Goal: Find specific page/section: Find specific page/section

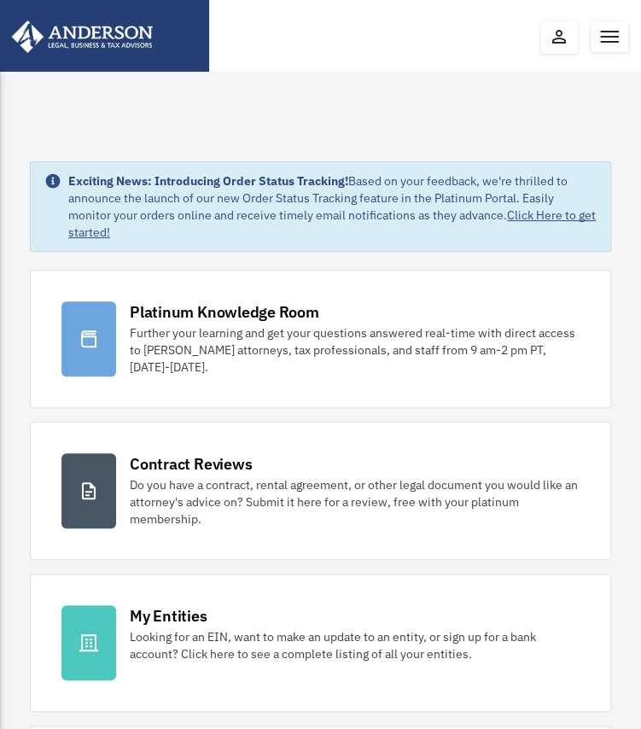
click at [606, 37] on button "Toggle navigation" at bounding box center [610, 36] width 38 height 31
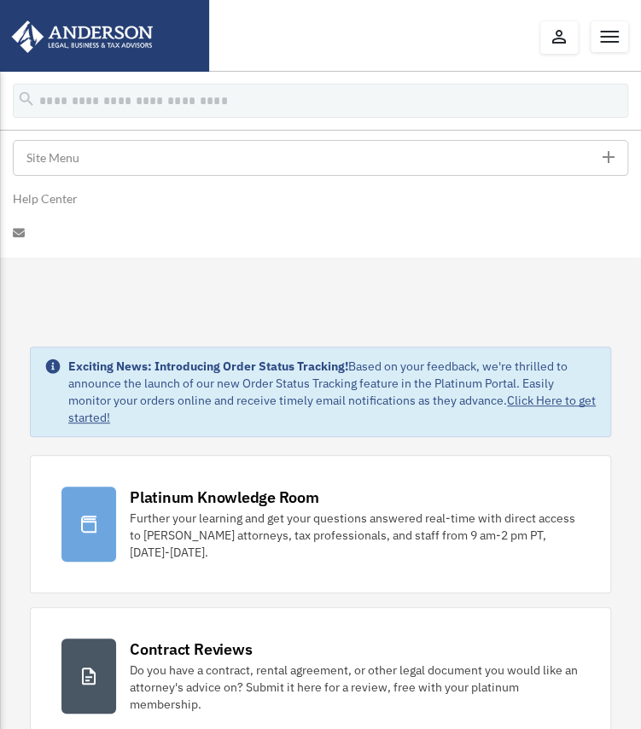
click at [612, 40] on button "Toggle navigation" at bounding box center [610, 36] width 38 height 31
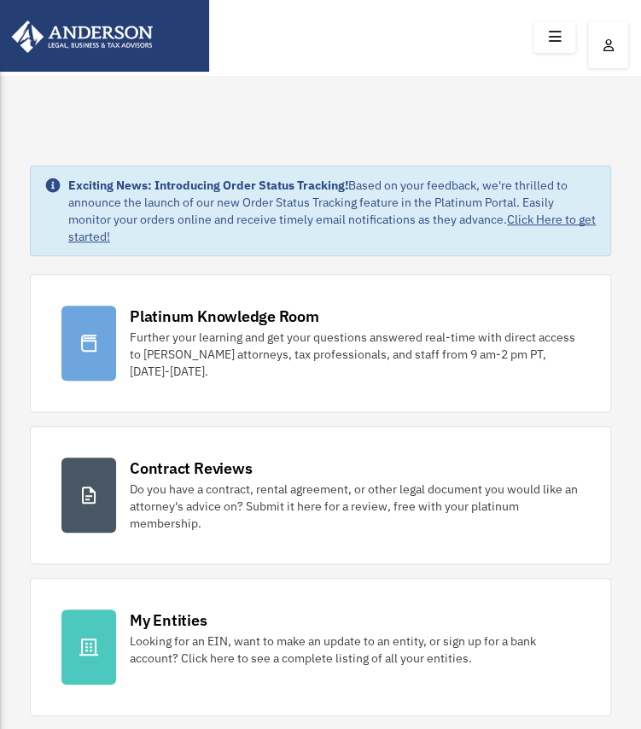
click at [620, 44] on button "button" at bounding box center [608, 44] width 40 height 47
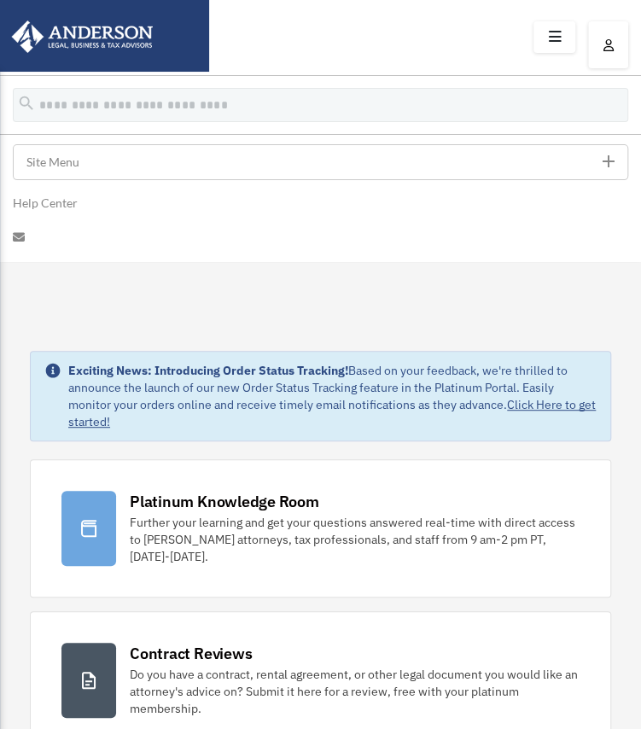
click at [555, 37] on icon at bounding box center [554, 37] width 25 height 26
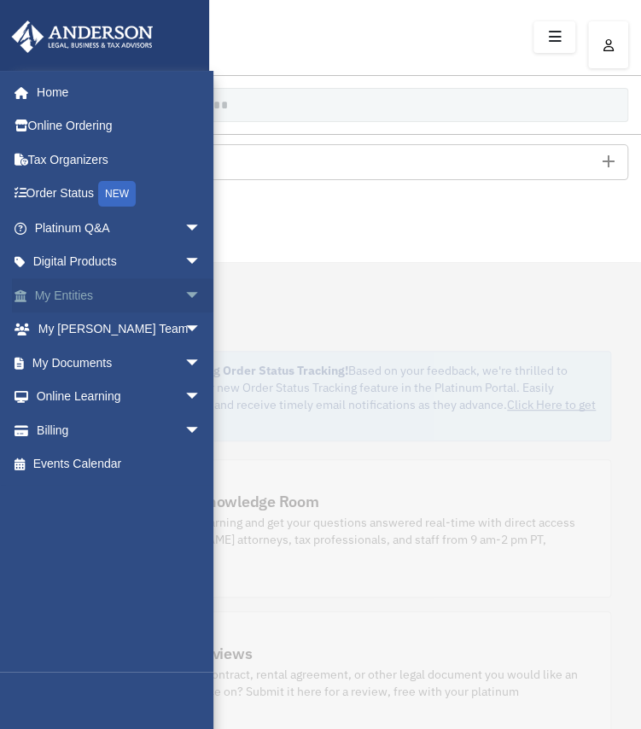
click at [76, 306] on link "My Entities arrow_drop_down" at bounding box center [119, 295] width 214 height 34
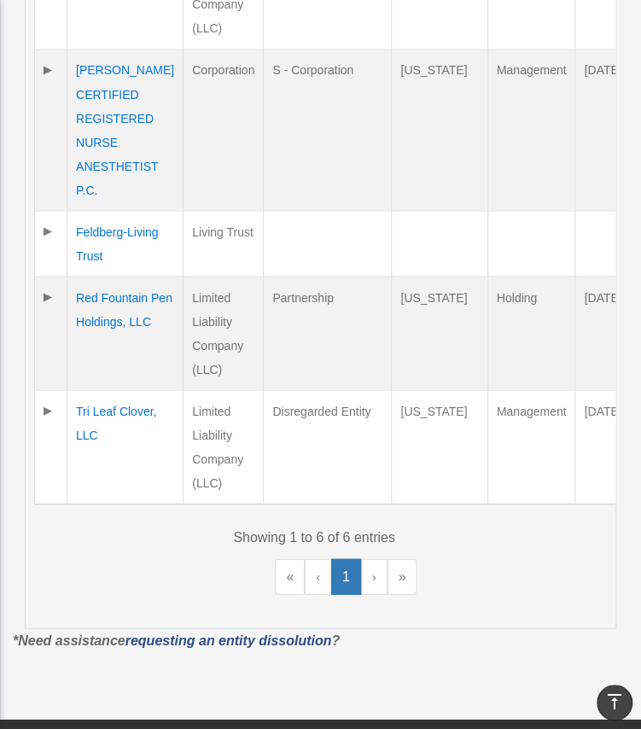
scroll to position [869, 0]
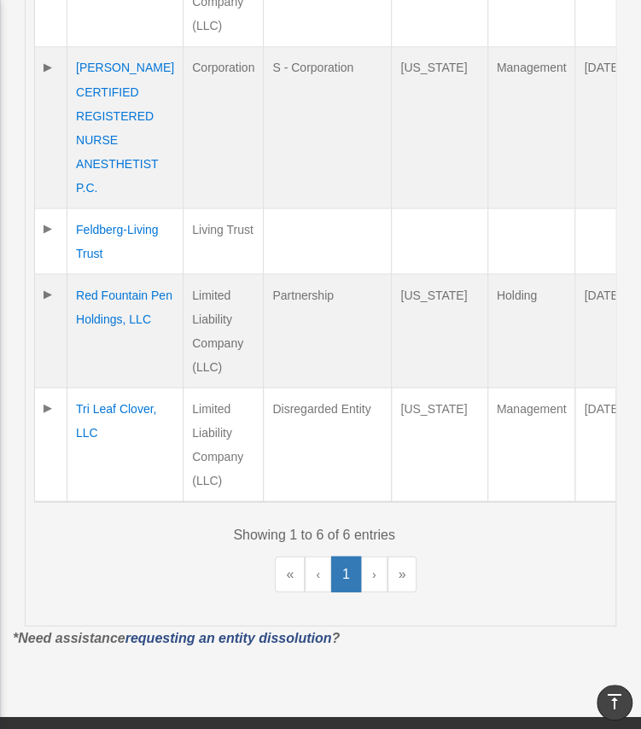
click at [126, 401] on td "Tri Leaf Clover, LLC" at bounding box center [125, 445] width 116 height 114
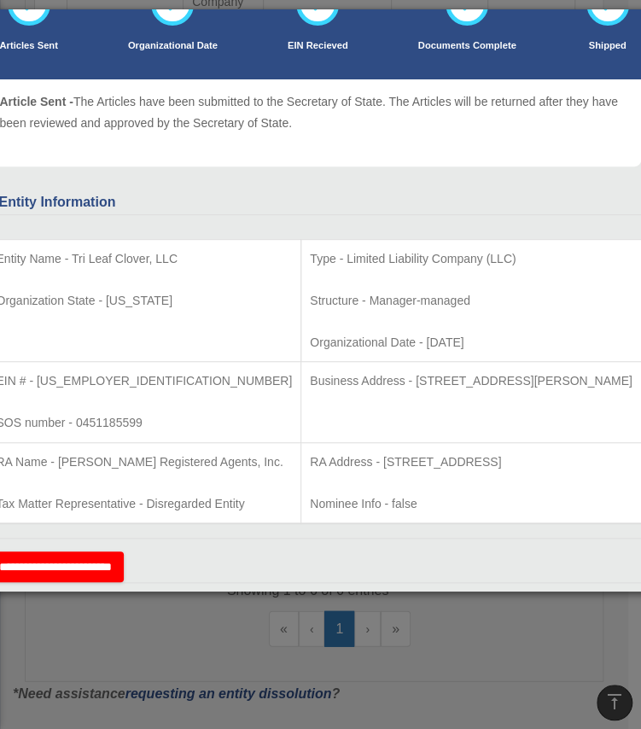
scroll to position [146, 0]
